Goal: Task Accomplishment & Management: Use online tool/utility

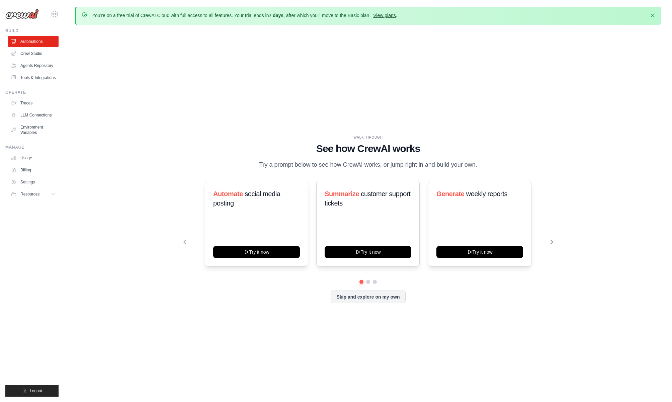
click at [379, 15] on link "View plans" at bounding box center [384, 15] width 22 height 5
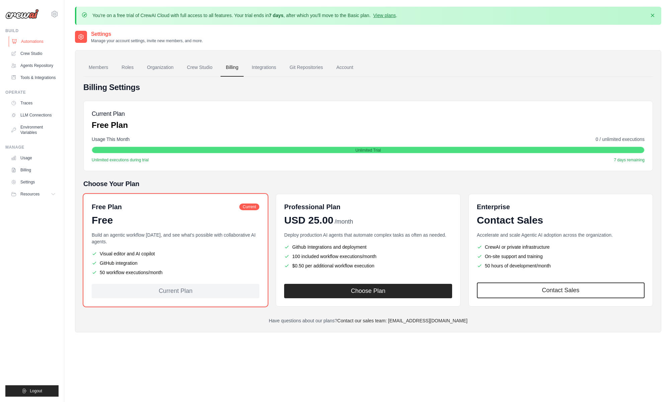
click at [45, 47] on link "Automations" at bounding box center [34, 41] width 51 height 11
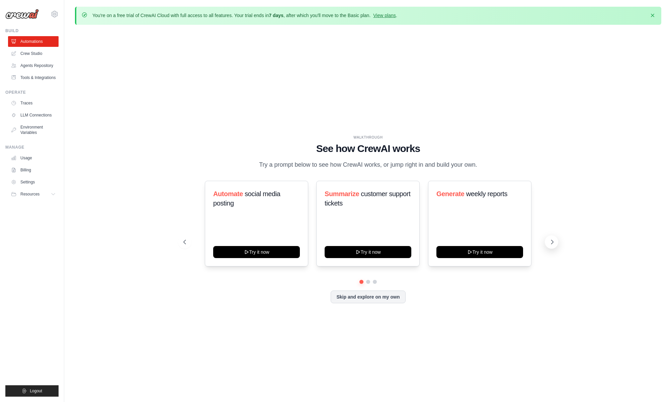
click at [551, 243] on icon at bounding box center [552, 242] width 7 height 7
click at [545, 244] on button at bounding box center [551, 241] width 13 height 13
click at [31, 54] on link "Crew Studio" at bounding box center [34, 53] width 51 height 11
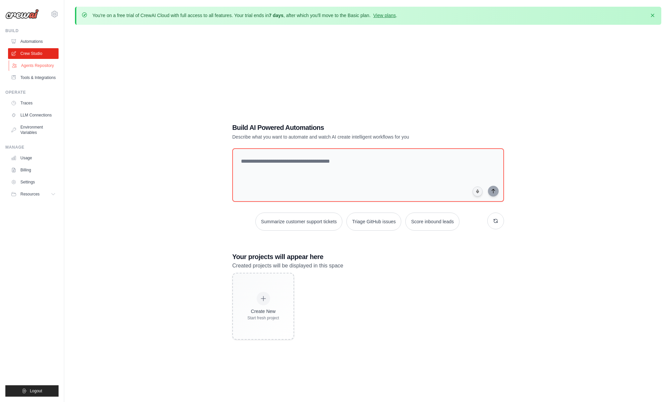
click at [46, 66] on link "Agents Repository" at bounding box center [34, 65] width 51 height 11
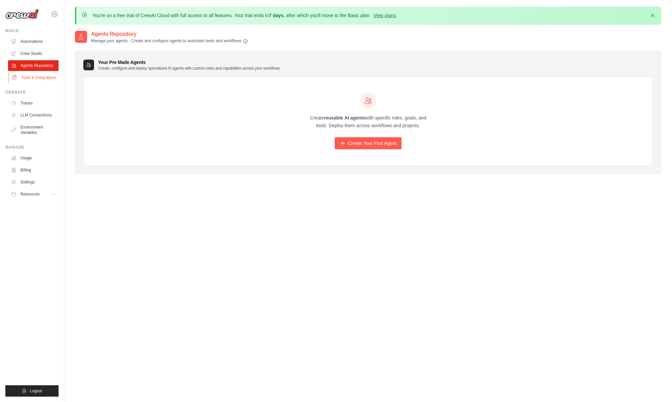
click at [43, 75] on link "Tools & Integrations" at bounding box center [34, 77] width 51 height 11
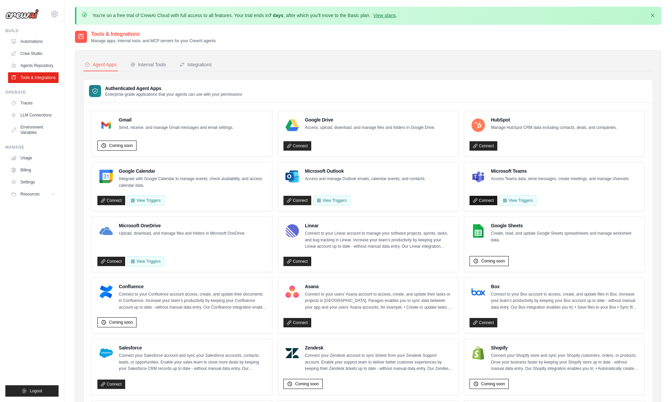
click at [478, 201] on link "Connect" at bounding box center [484, 200] width 28 height 9
